Goal: Obtain resource: Obtain resource

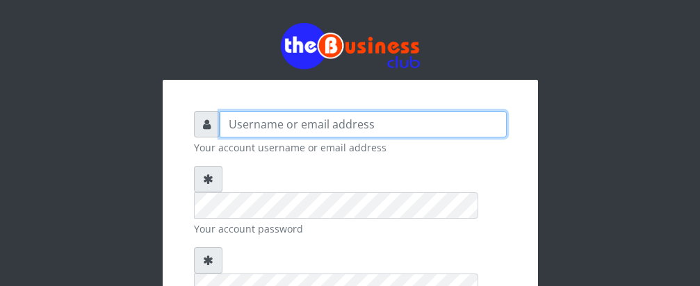
click at [351, 123] on input "text" at bounding box center [363, 124] width 287 height 26
type input "[PERSON_NAME]"
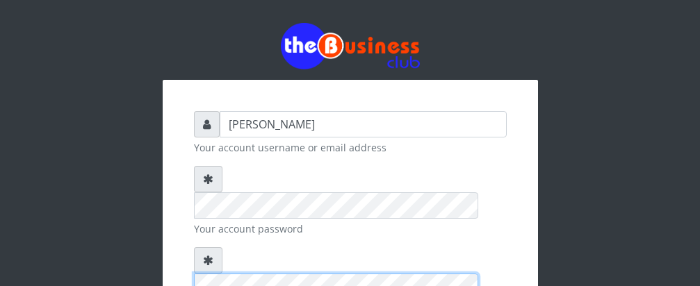
scroll to position [188, 0]
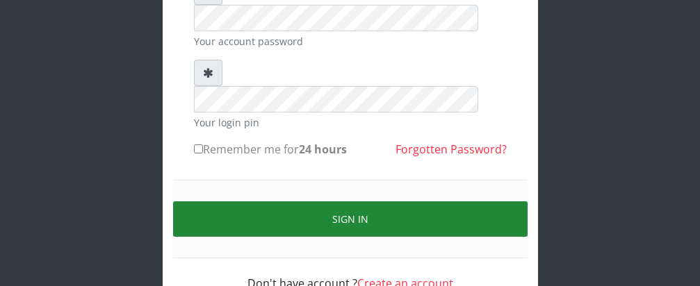
click at [381, 202] on button "Sign in" at bounding box center [350, 219] width 355 height 35
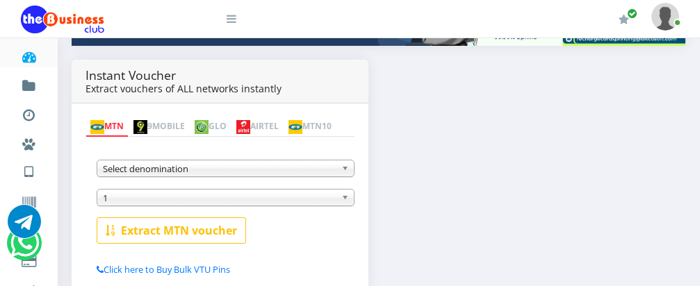
scroll to position [275, 0]
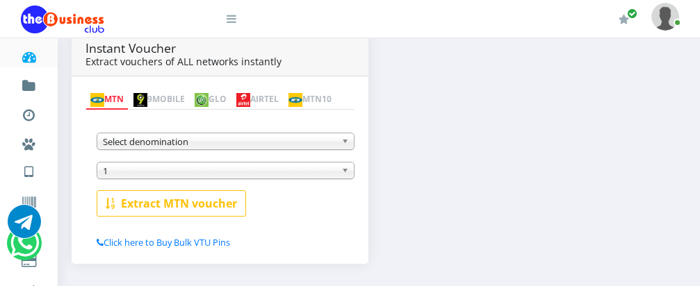
click at [344, 145] on b at bounding box center [347, 141] width 13 height 16
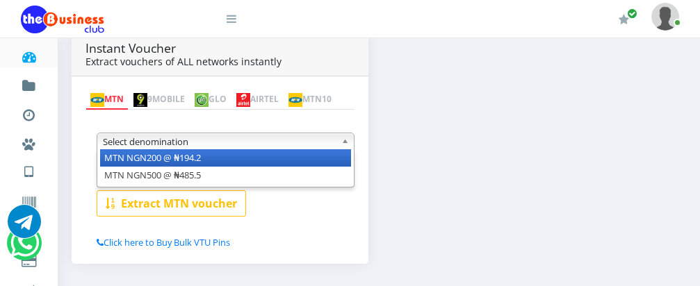
click at [309, 162] on li "MTN NGN200 @ ₦194.2" at bounding box center [225, 157] width 251 height 17
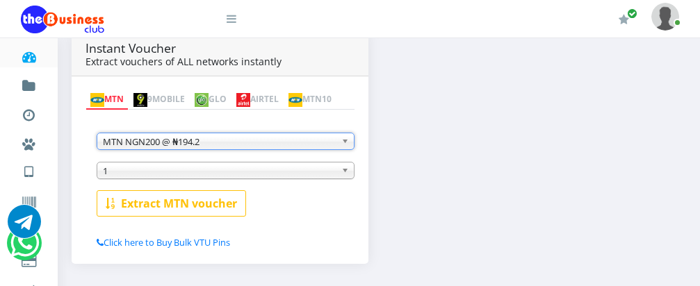
click at [339, 174] on link "1" at bounding box center [226, 170] width 258 height 17
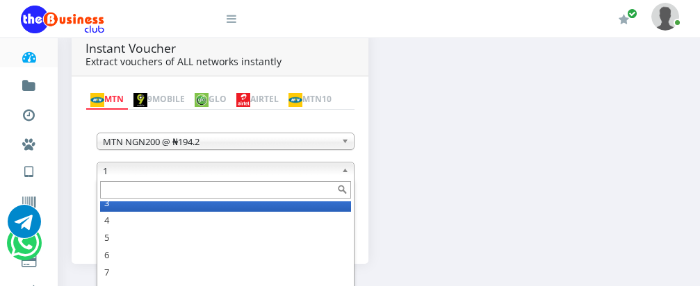
scroll to position [35, 0]
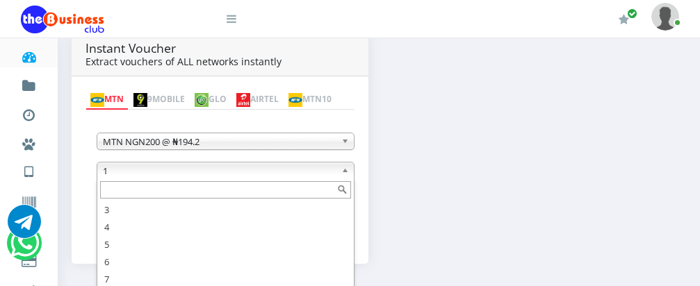
click at [202, 196] on input "text" at bounding box center [225, 189] width 251 height 17
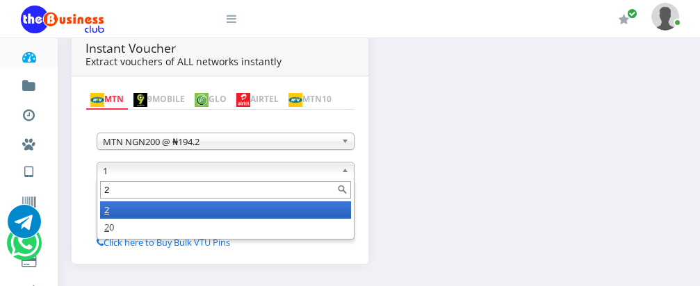
scroll to position [0, 0]
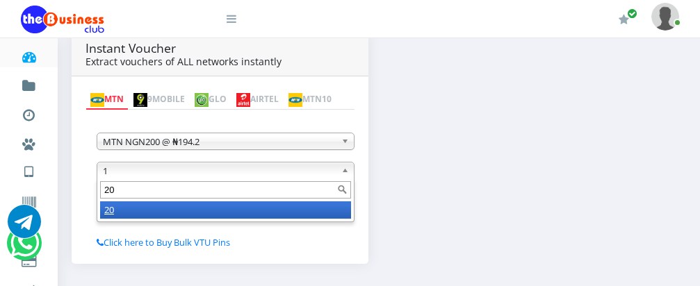
type input "20"
click at [198, 217] on li "20" at bounding box center [225, 210] width 251 height 17
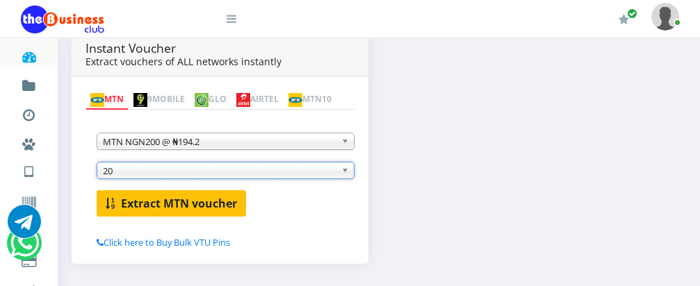
click at [182, 206] on b "Extract MTN voucher" at bounding box center [179, 203] width 116 height 15
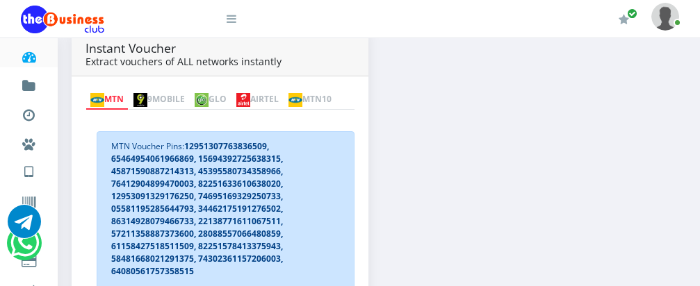
click at [250, 93] on img at bounding box center [243, 100] width 14 height 14
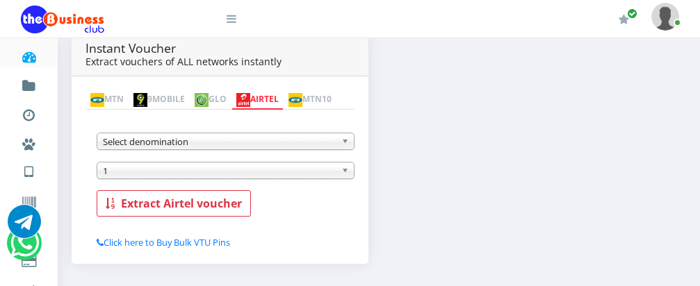
click at [347, 140] on b at bounding box center [347, 141] width 13 height 16
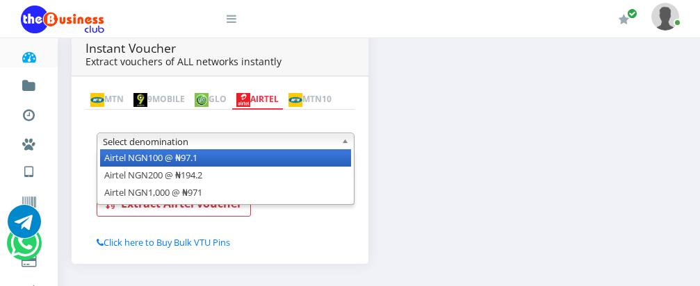
click at [335, 158] on li "Airtel NGN100 @ ₦97.1" at bounding box center [225, 157] width 251 height 17
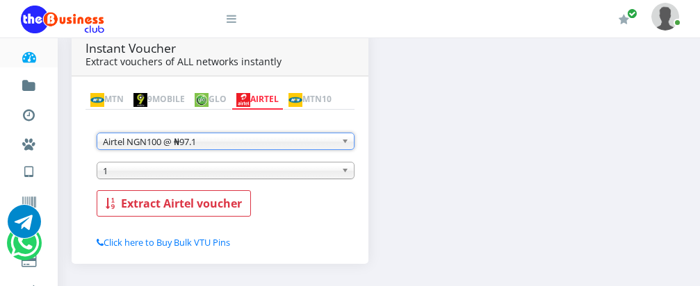
click at [285, 174] on span "1" at bounding box center [219, 171] width 233 height 17
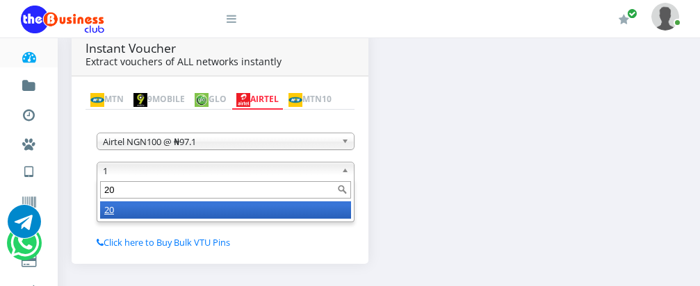
type input "20"
click at [261, 215] on li "20" at bounding box center [225, 210] width 251 height 17
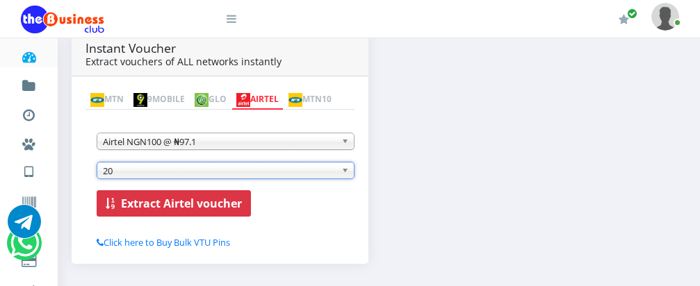
click at [170, 207] on b "Extract Airtel voucher" at bounding box center [181, 203] width 121 height 15
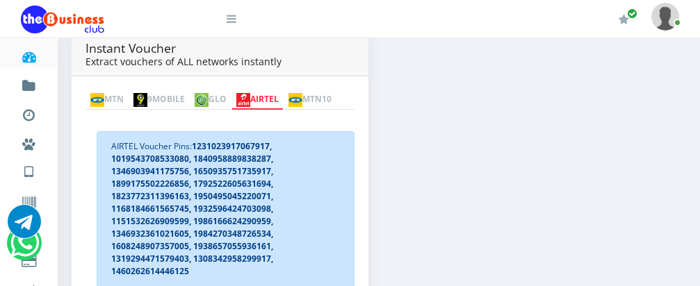
click at [117, 90] on link "MTN" at bounding box center [107, 99] width 43 height 19
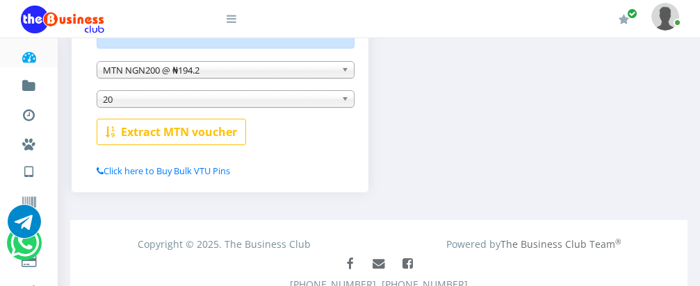
scroll to position [510, 0]
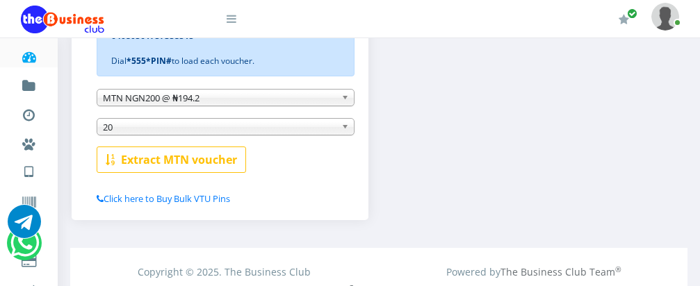
click at [346, 97] on b at bounding box center [347, 98] width 13 height 16
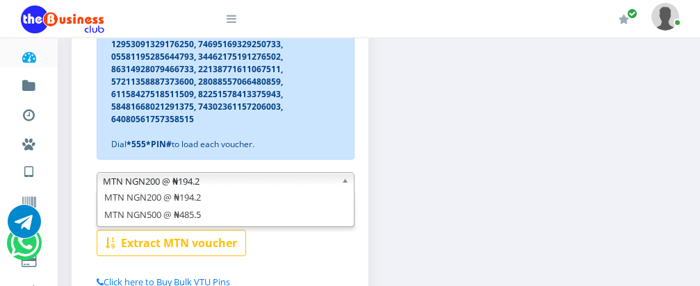
scroll to position [260, 0]
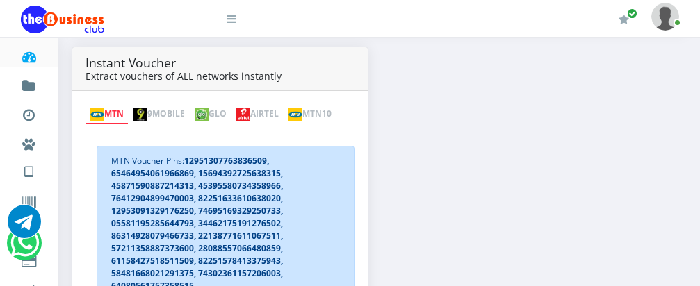
click at [284, 105] on link "AIRTEL" at bounding box center [257, 114] width 52 height 19
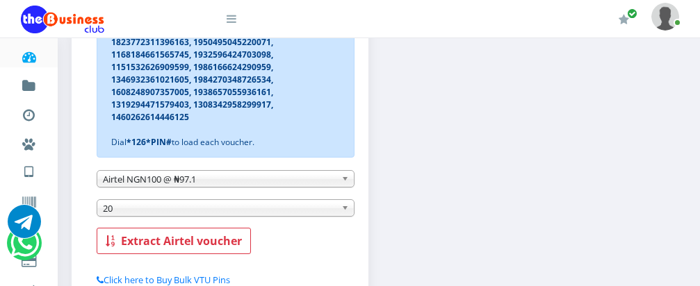
scroll to position [444, 0]
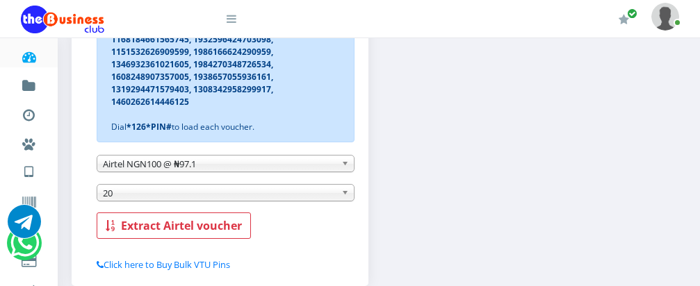
click at [345, 170] on b at bounding box center [347, 164] width 13 height 16
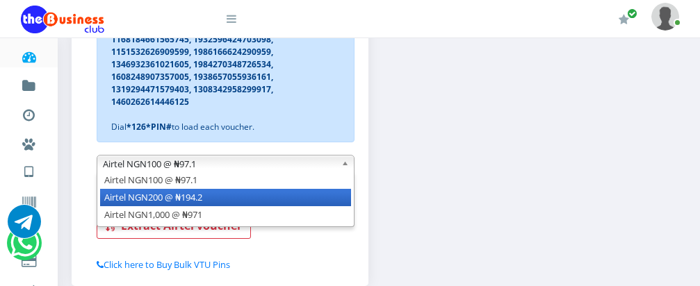
click at [335, 195] on li "Airtel NGN200 @ ₦194.2" at bounding box center [225, 197] width 251 height 17
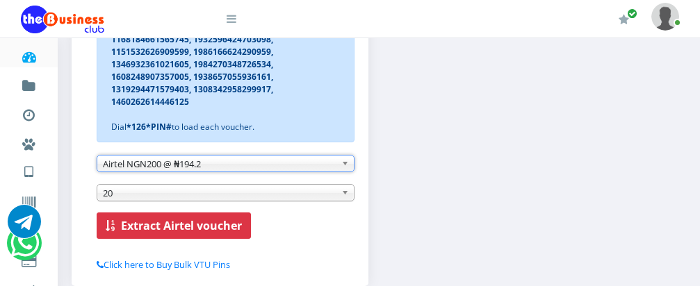
click at [209, 228] on b "Extract Airtel voucher" at bounding box center [181, 225] width 121 height 15
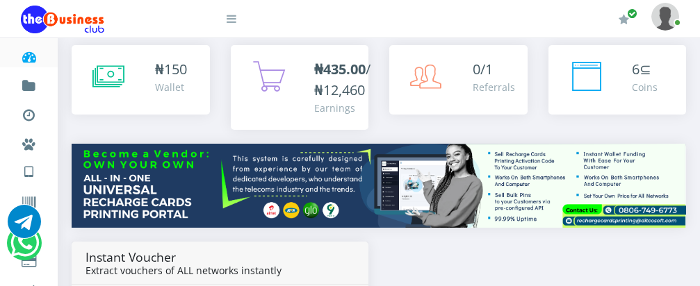
scroll to position [0, 0]
